Goal: Task Accomplishment & Management: Manage account settings

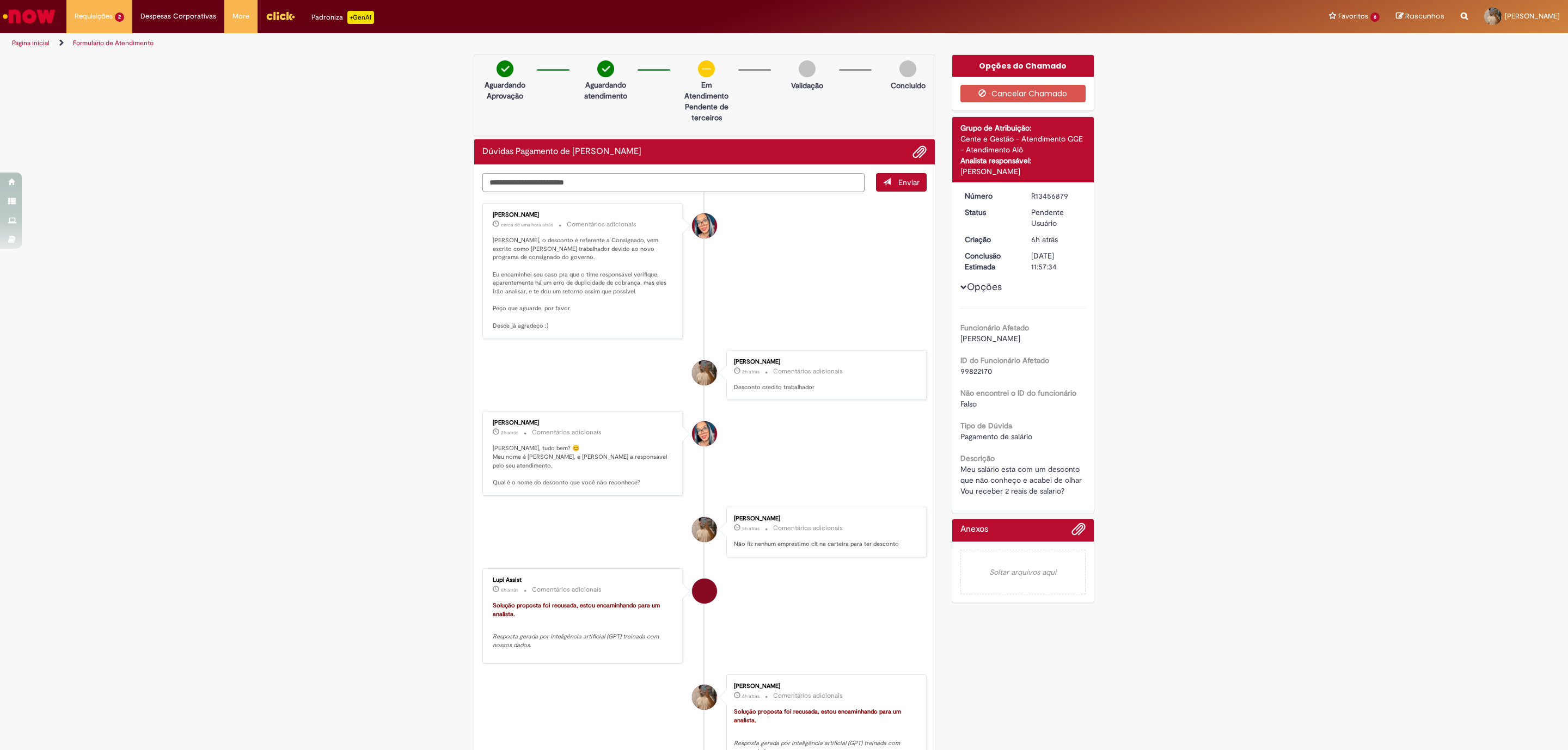
click at [488, 184] on textarea "Digite sua mensagem aqui..." at bounding box center [673, 182] width 383 height 19
type textarea "**********"
click at [900, 185] on span "Enviar" at bounding box center [909, 182] width 21 height 9
click at [116, 26] on li "Requisições 2 Exibir Todas as Solicitações Dúvidas - Empréstimo Consignado 5h a…" at bounding box center [99, 16] width 66 height 33
click at [139, 80] on span "Dúvidas Pagamento de [PERSON_NAME]" at bounding box center [109, 85] width 62 height 17
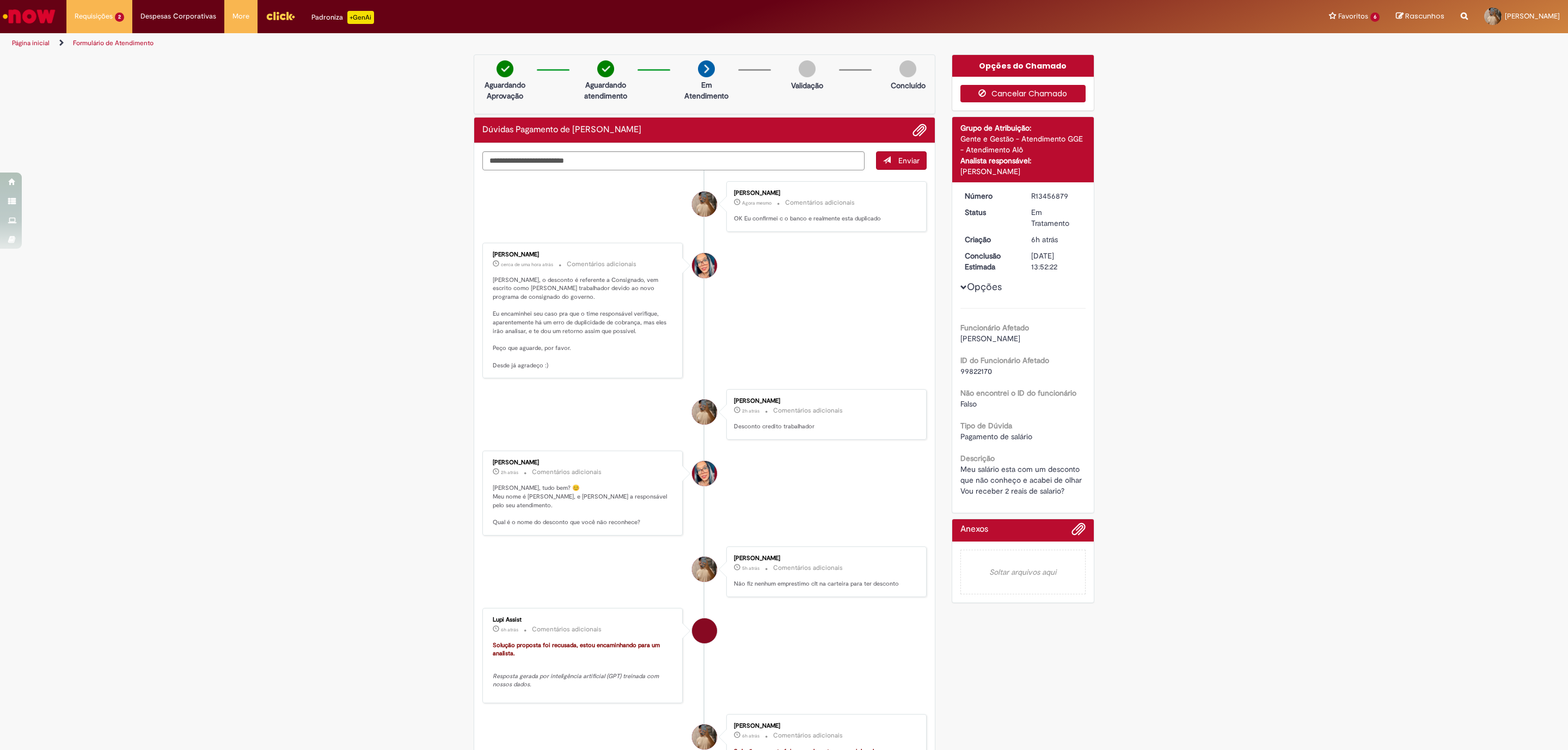
click at [1008, 95] on button "Cancelar Chamado" at bounding box center [1023, 94] width 126 height 17
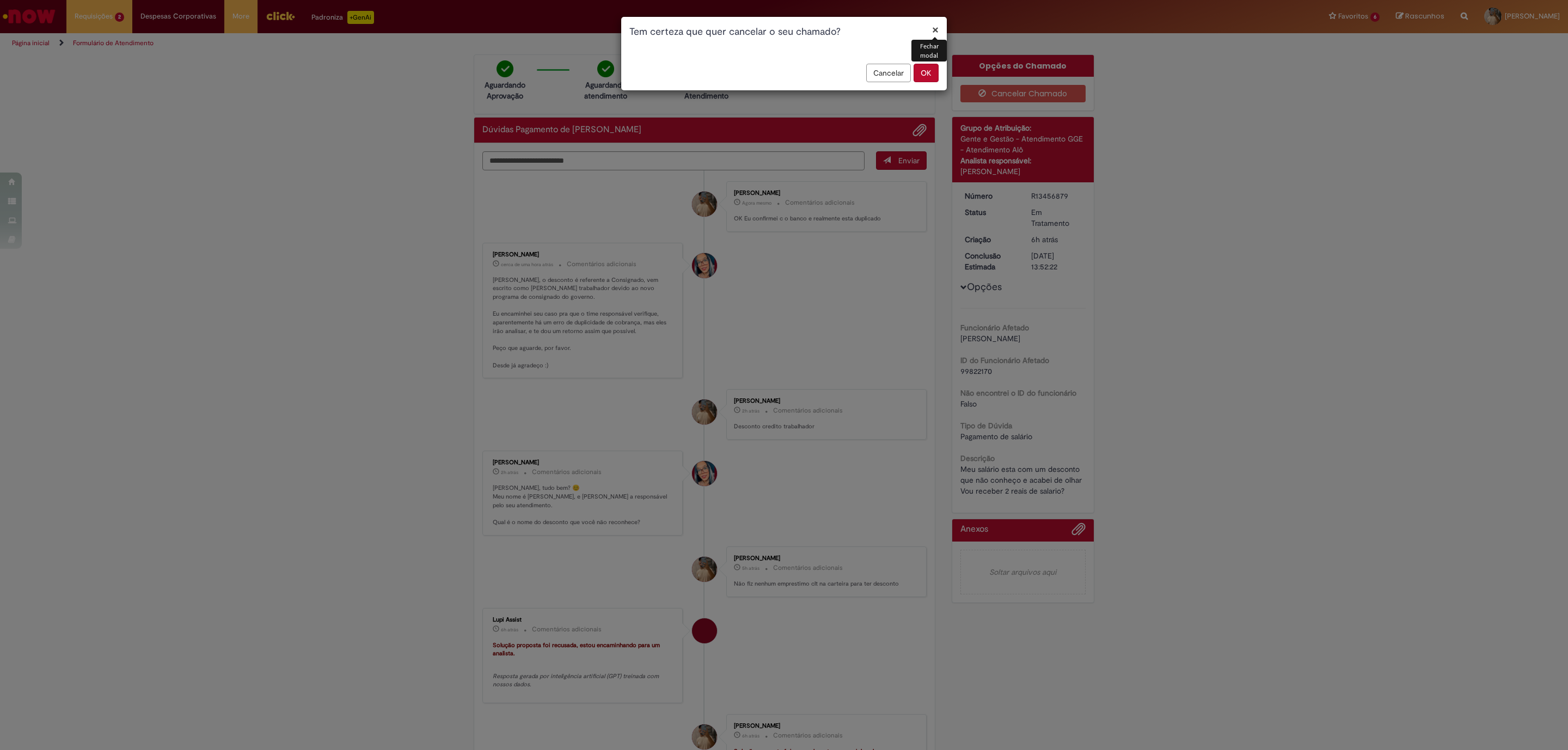
click at [925, 72] on button "OK" at bounding box center [926, 73] width 26 height 19
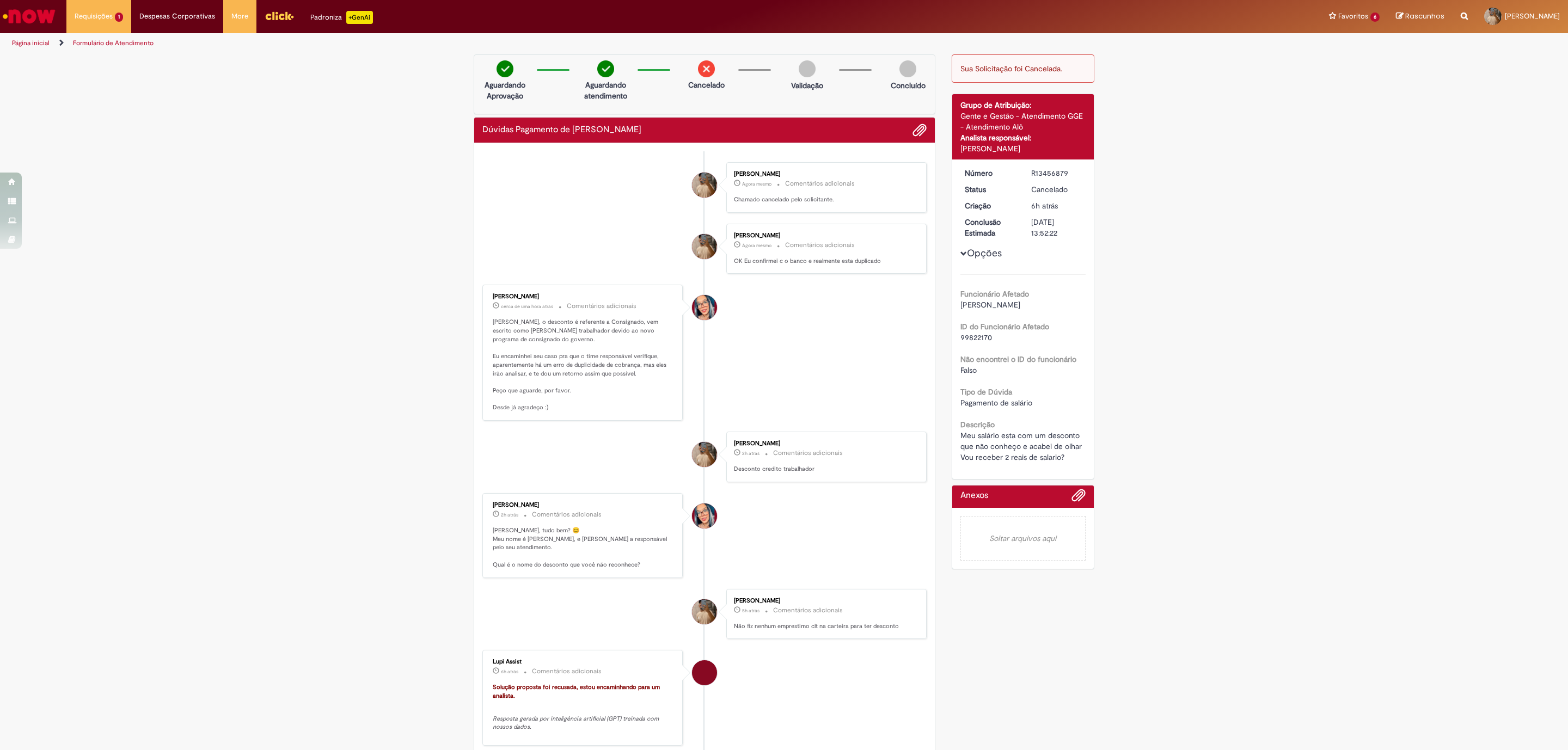
click at [961, 250] on div "Opções Funcionário Afetado [PERSON_NAME] ID do Funcionário Afetado 99822170 Não…" at bounding box center [1023, 315] width 126 height 295
click at [961, 252] on span "Opções para R13456879" at bounding box center [963, 253] width 7 height 7
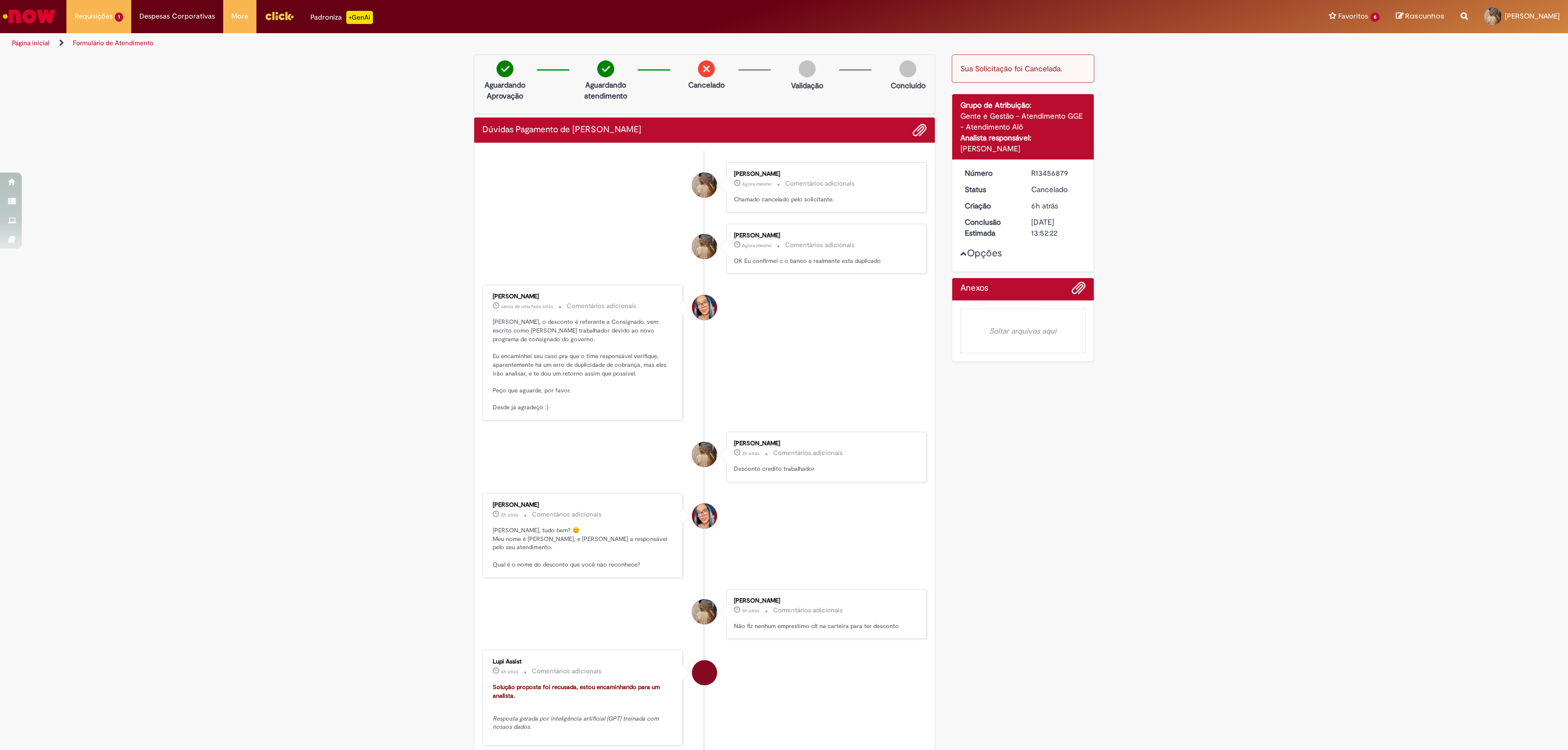
click at [0, 0] on button "Opções" at bounding box center [0, 0] width 0 height 0
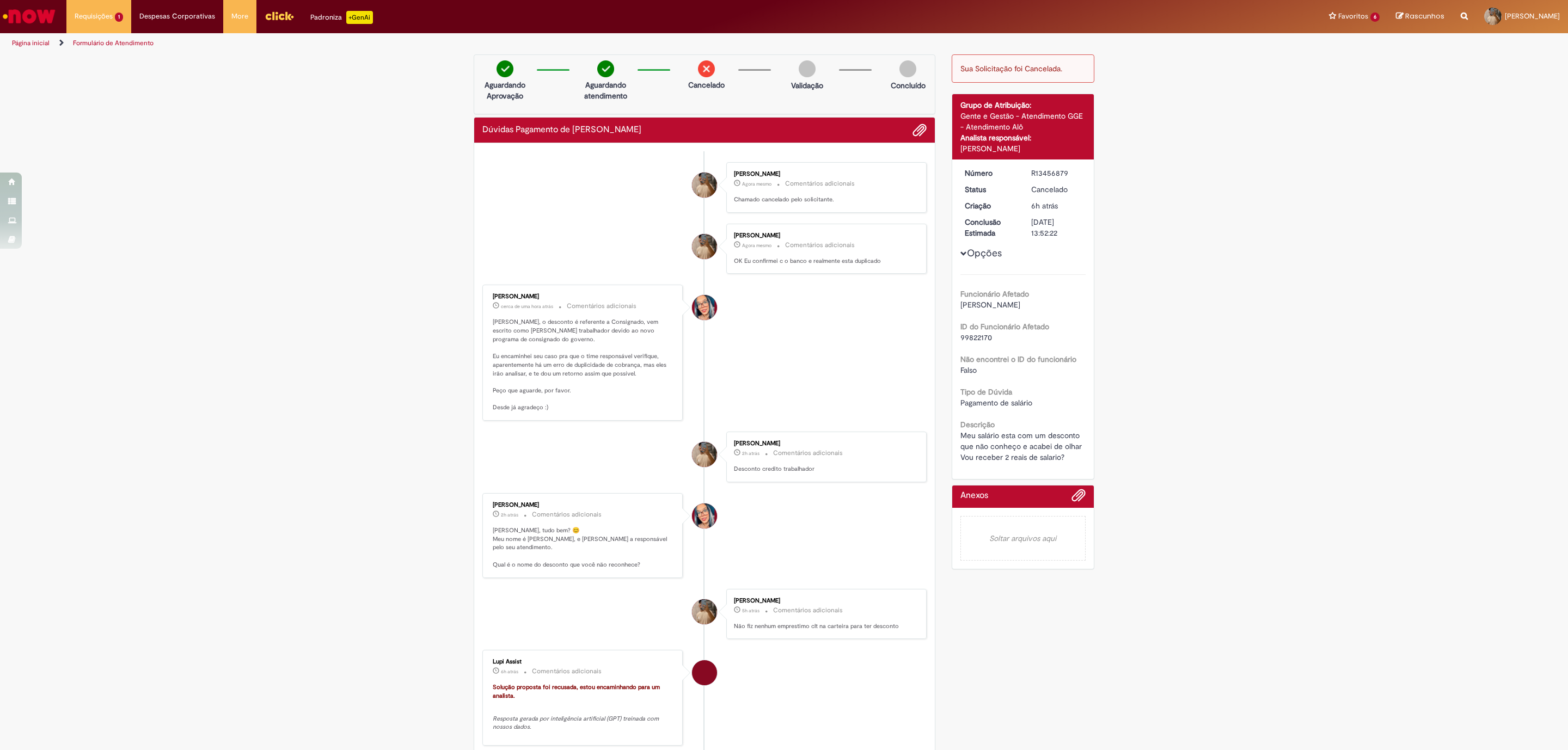
drag, startPoint x: 1024, startPoint y: 450, endPoint x: 944, endPoint y: 291, distance: 178.0
click at [1018, 446] on span "Meu salário esta com um desconto que não conheço e acabei de olhar Vou receber …" at bounding box center [1022, 446] width 124 height 31
click at [698, 74] on img at bounding box center [707, 69] width 17 height 17
click at [100, 25] on li "Requisições 1 Exibir Todas as Solicitações Dúvidas - Empréstimo Consignado 5h a…" at bounding box center [98, 16] width 65 height 33
click at [121, 54] on span "Dúvidas - Empréstimo Consignado" at bounding box center [125, 58] width 94 height 9
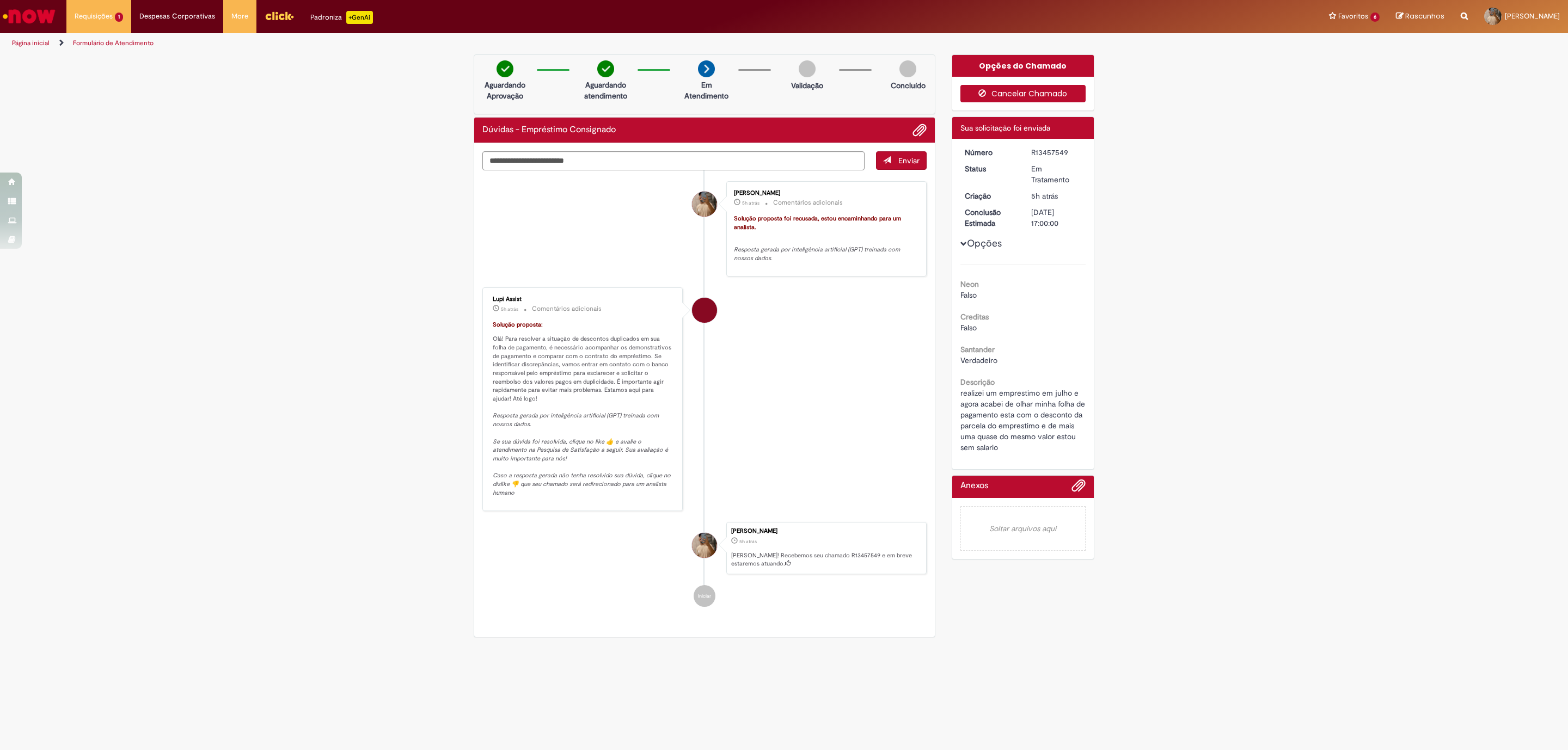
click at [1000, 97] on button "Cancelar Chamado" at bounding box center [1023, 94] width 126 height 17
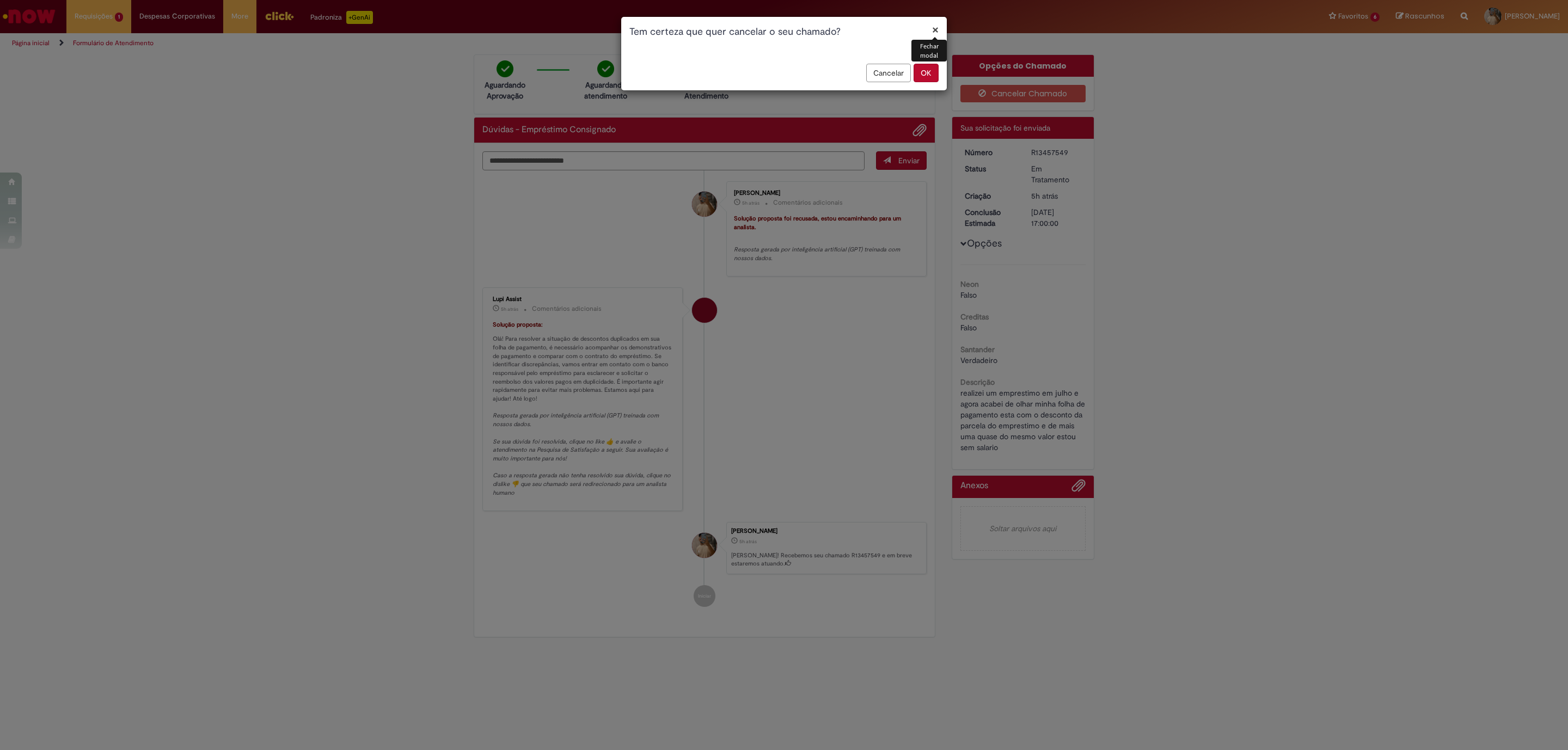
click at [932, 72] on button "OK" at bounding box center [926, 73] width 26 height 19
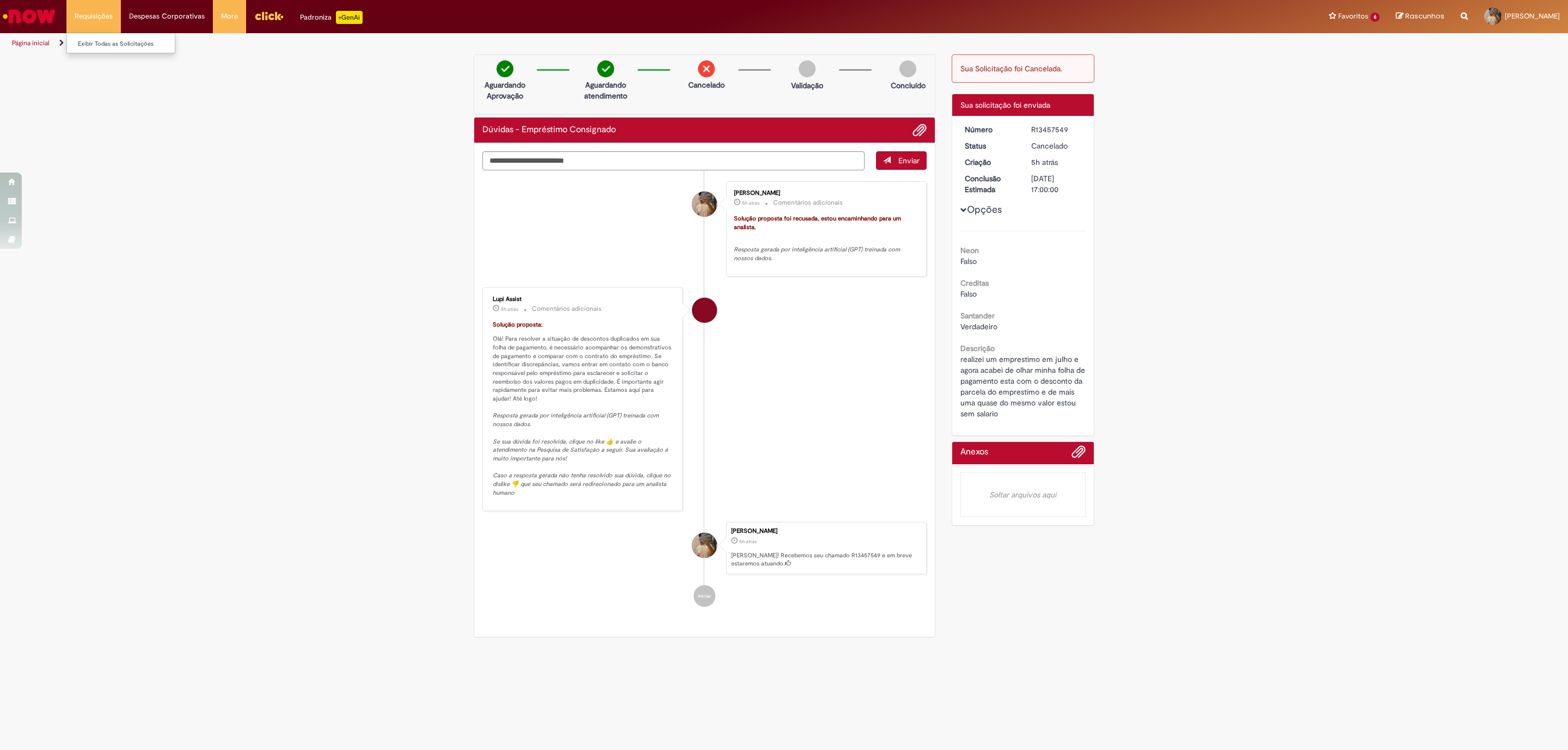
click at [85, 20] on li "Requisições Exibir Todas as Solicitações" at bounding box center [94, 16] width 55 height 33
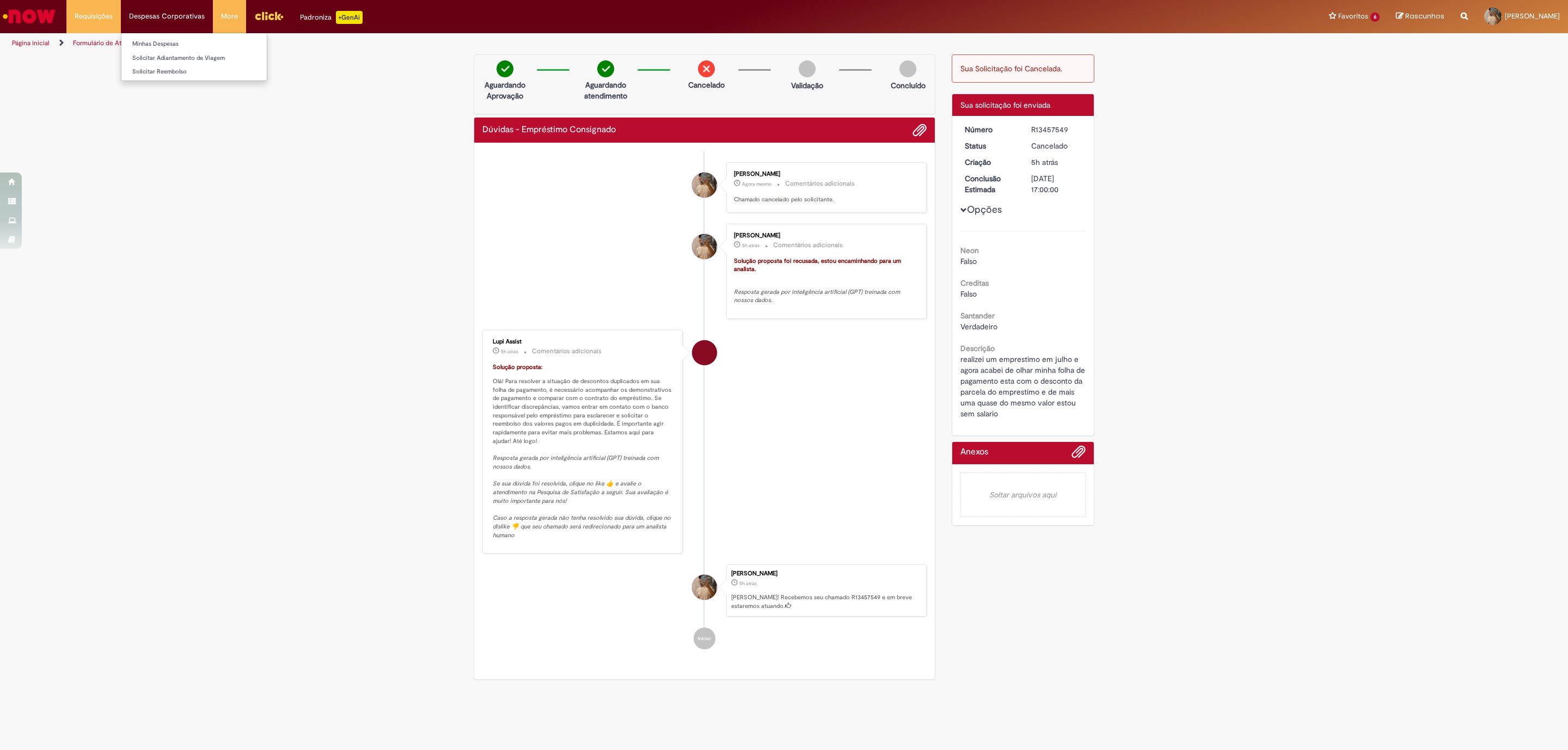
click at [121, 12] on li "Despesas Corporativas Minhas Despesas Solicitar Adiantamento de Viagem Solicita…" at bounding box center [94, 16] width 55 height 33
click at [121, 20] on li "Despesas Corporativas Minhas Despesas Solicitar Adiantamento de Viagem Solicita…" at bounding box center [94, 16] width 55 height 33
click at [298, 254] on div "Verificar Código de Barras Aguardando Aprovação Aguardando atendimento Cancelad…" at bounding box center [784, 370] width 1568 height 631
click at [48, 12] on img "Ir para a Homepage" at bounding box center [28, 16] width 56 height 22
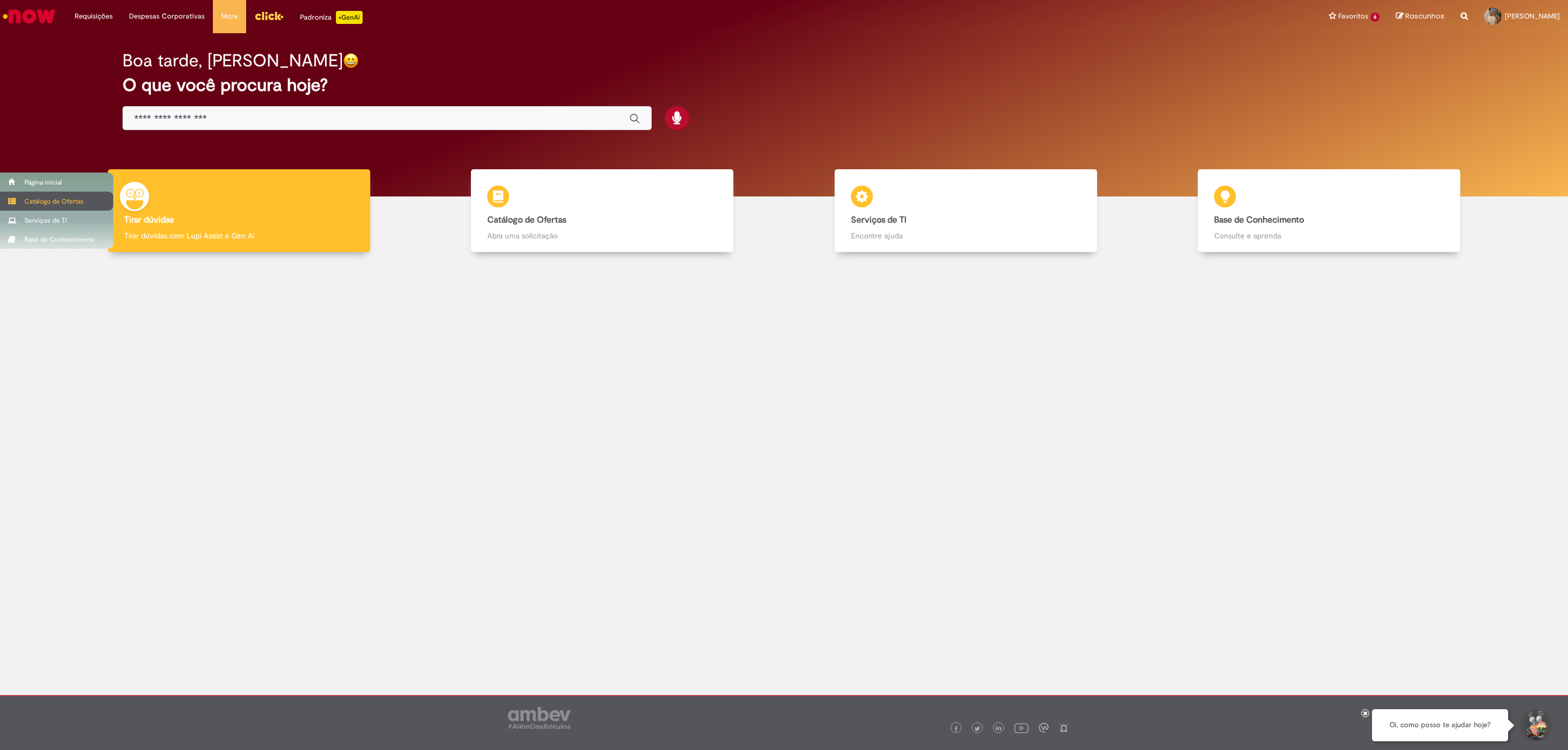
click at [38, 208] on div "Catálogo de Ofertas" at bounding box center [57, 201] width 113 height 19
